Goal: Information Seeking & Learning: Learn about a topic

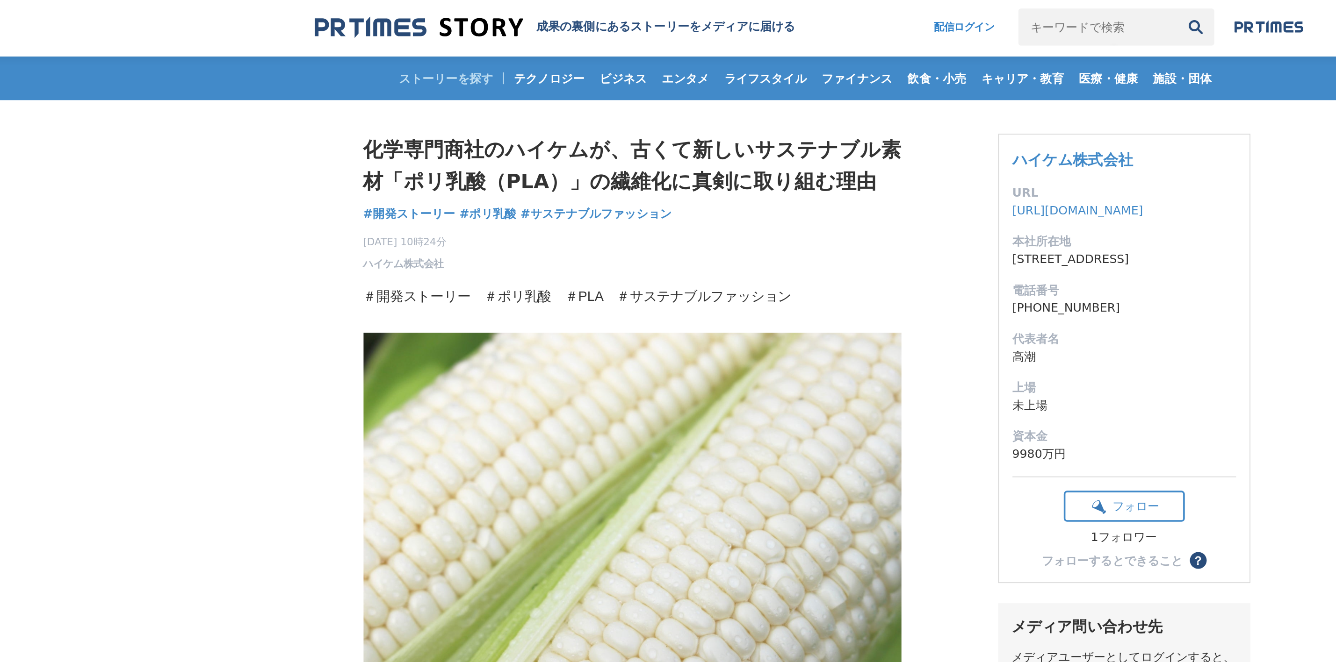
drag, startPoint x: 406, startPoint y: 81, endPoint x: 582, endPoint y: 68, distance: 176.7
drag, startPoint x: 531, startPoint y: 100, endPoint x: 439, endPoint y: 101, distance: 92.1
click at [439, 101] on h1 "化学専門商社のハイケムが、古くて新しいサステナブル素材「ポリ乳酸（PLA）」の繊維化に真剣に取り組む理由" at bounding box center [569, 94] width 299 height 36
copy h1 "ポリ乳酸（PLA）"
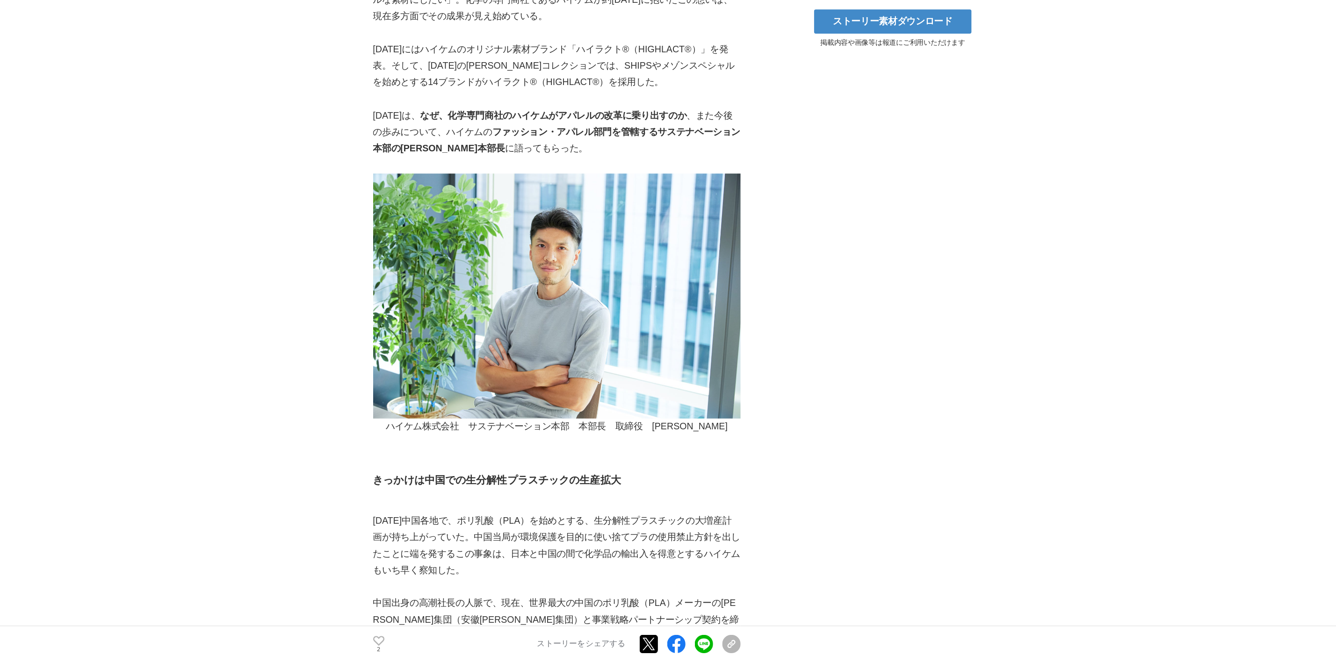
scroll to position [456, 0]
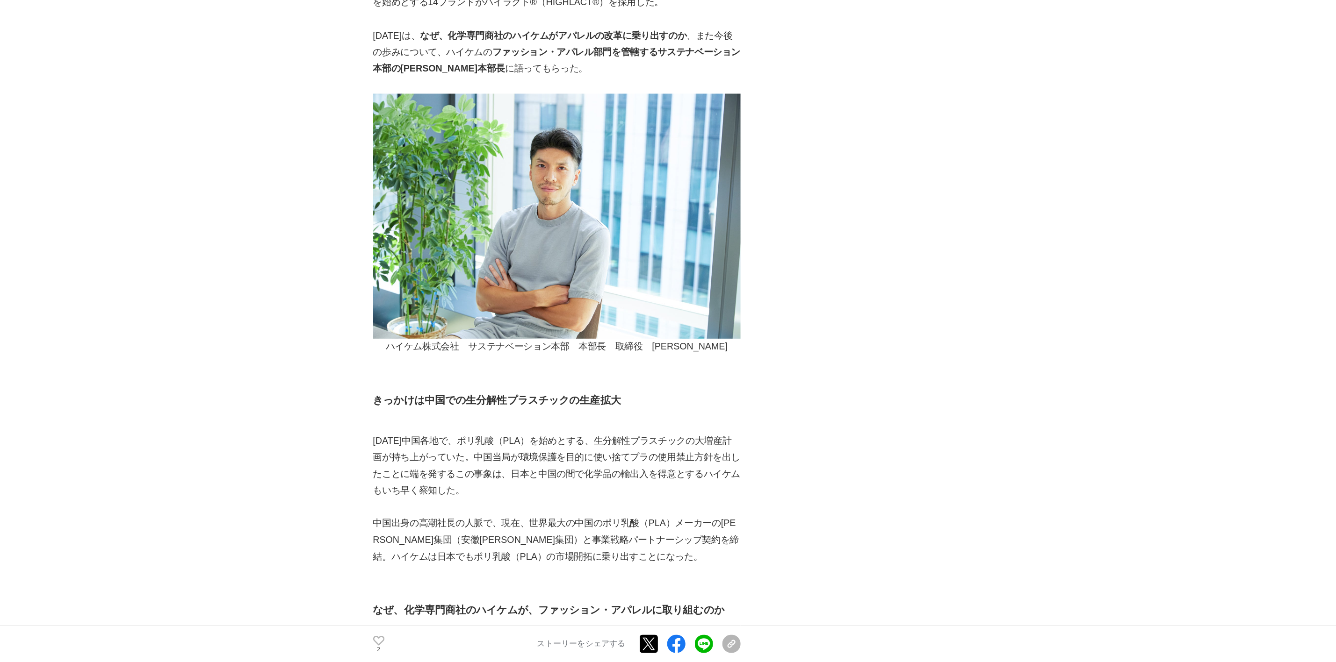
click at [700, 549] on p "中国出身の高潮社長の人脈で、現在、世界最大の中国のポリ乳酸（PLA）メーカーの[PERSON_NAME]集団（安徽[PERSON_NAME]集団）と事業戦略パ…" at bounding box center [569, 563] width 299 height 40
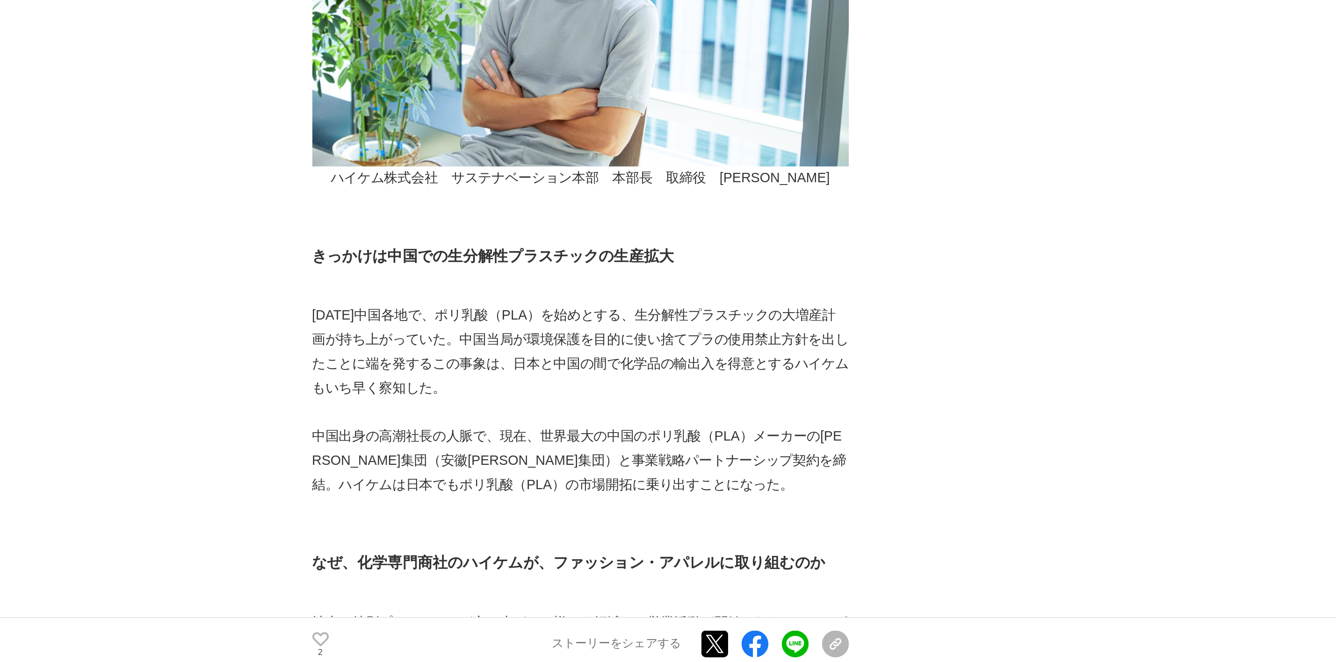
scroll to position [473, 0]
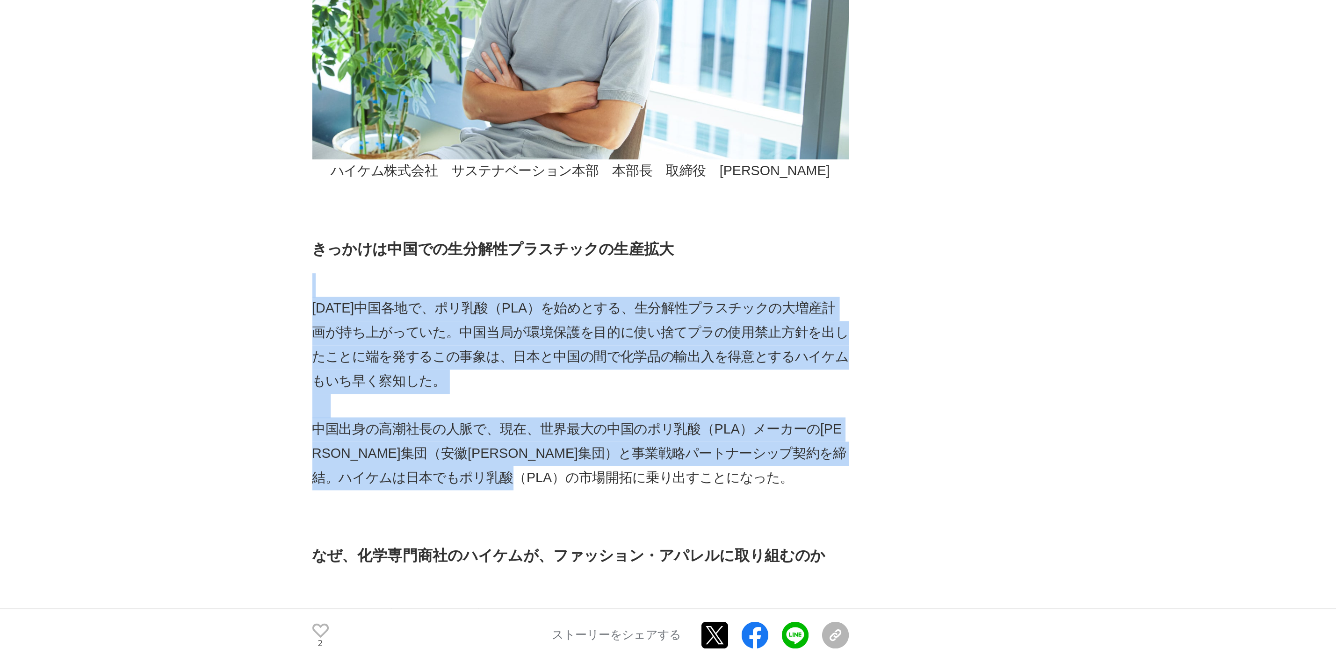
drag, startPoint x: 426, startPoint y: 447, endPoint x: 698, endPoint y: 554, distance: 291.4
click at [697, 555] on p "中国出身の高潮社長の人脈で、現在、世界最大の中国のポリ乳酸（PLA）メーカーの[PERSON_NAME]集団（安徽[PERSON_NAME]集団）と事業戦略パ…" at bounding box center [569, 546] width 299 height 40
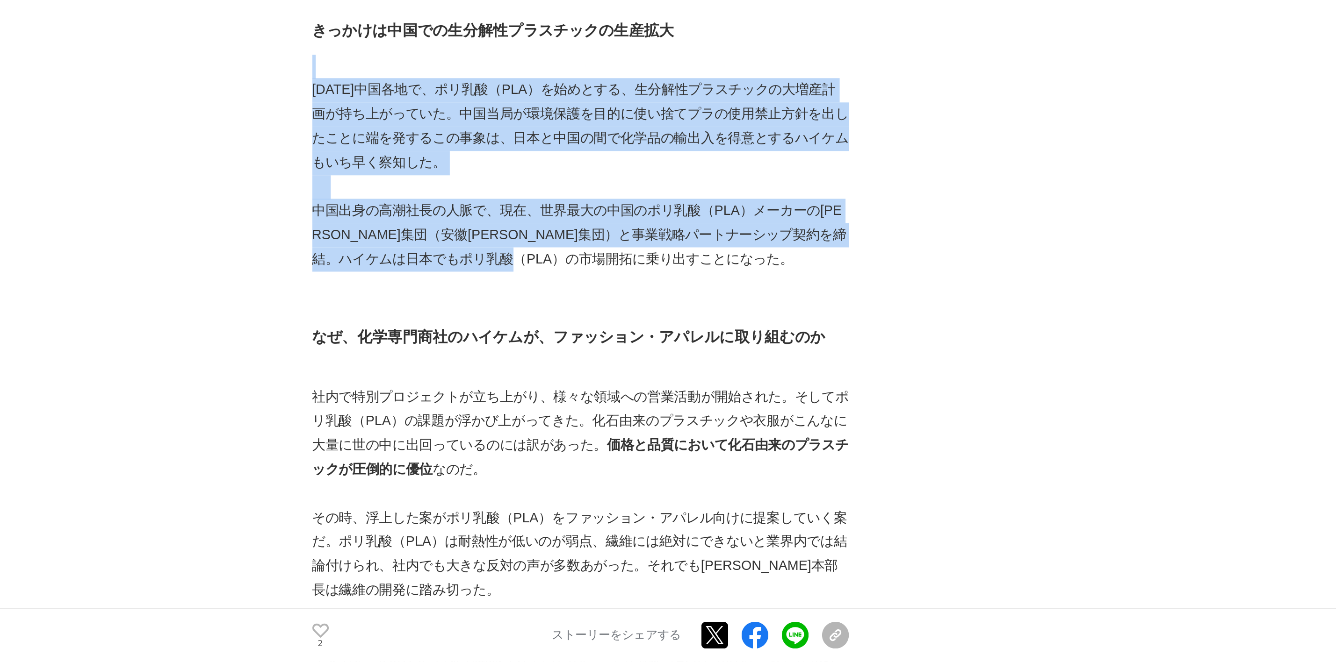
scroll to position [669, 0]
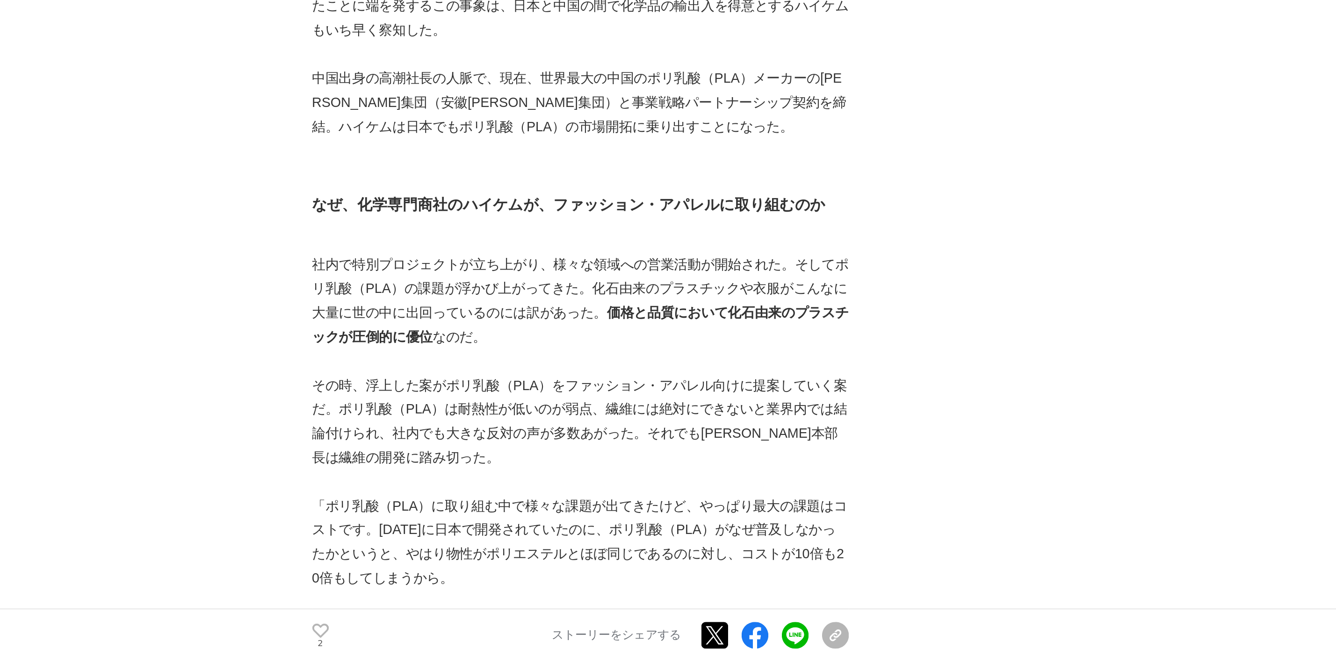
click at [655, 476] on p "社内で特別プロジェクトが立ち上がり、様々な領域への営業活動が開始された。そしてポリ乳酸（PLA）の課題が浮かび上がってきた。化石由来のプラスチックや衣服がこん…" at bounding box center [569, 461] width 299 height 54
click at [524, 483] on p "社内で特別プロジェクトが立ち上がり、様々な領域への営業活動が開始された。そしてポリ乳酸（PLA）の課題が浮かび上がってきた。化石由来のプラスチックや衣服がこん…" at bounding box center [569, 461] width 299 height 54
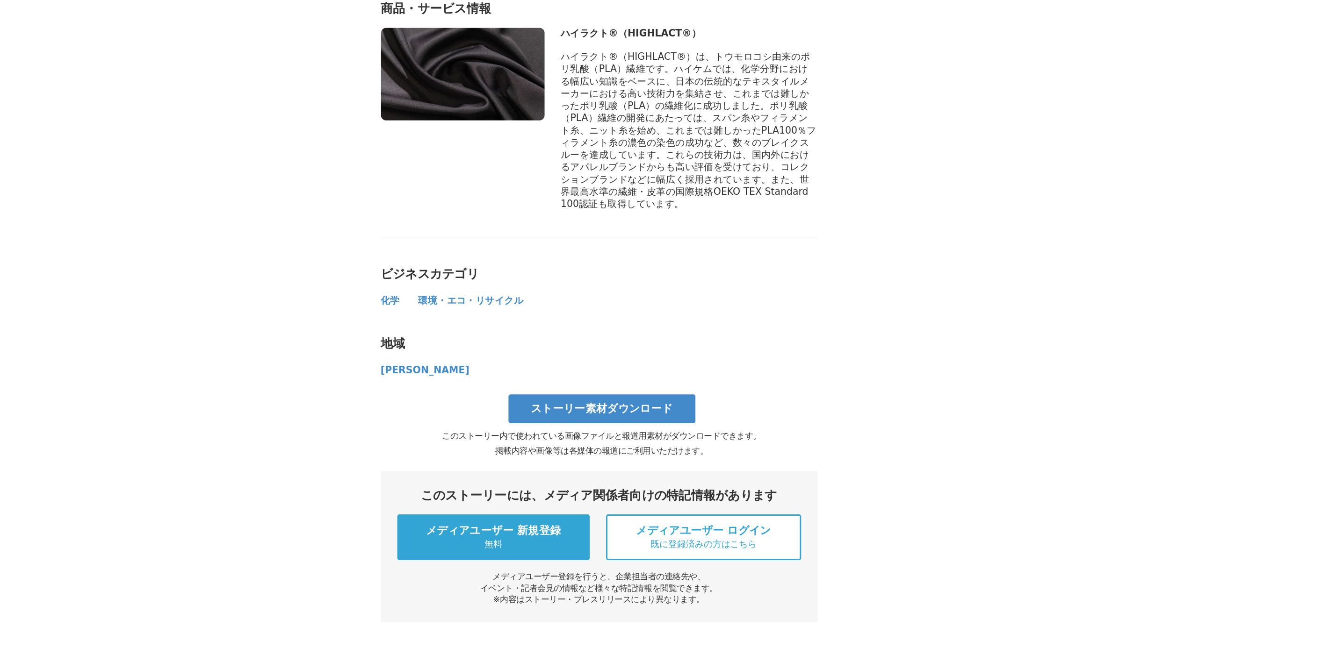
scroll to position [3714, 0]
